Goal: Task Accomplishment & Management: Manage account settings

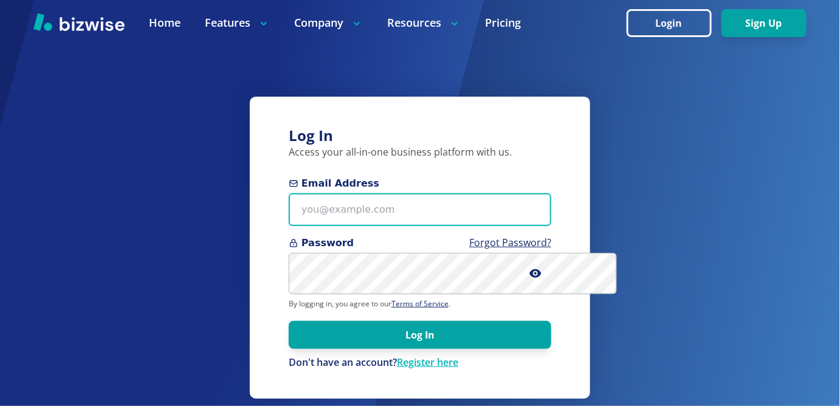
click at [293, 227] on input "Email Address" at bounding box center [420, 209] width 262 height 33
type input "[EMAIL_ADDRESS][DOMAIN_NAME]"
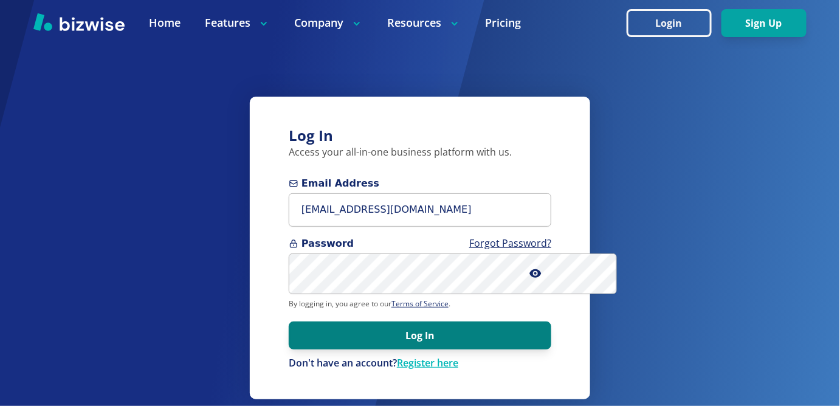
click at [328, 349] on button "Log In" at bounding box center [420, 335] width 262 height 28
